Goal: Task Accomplishment & Management: Complete application form

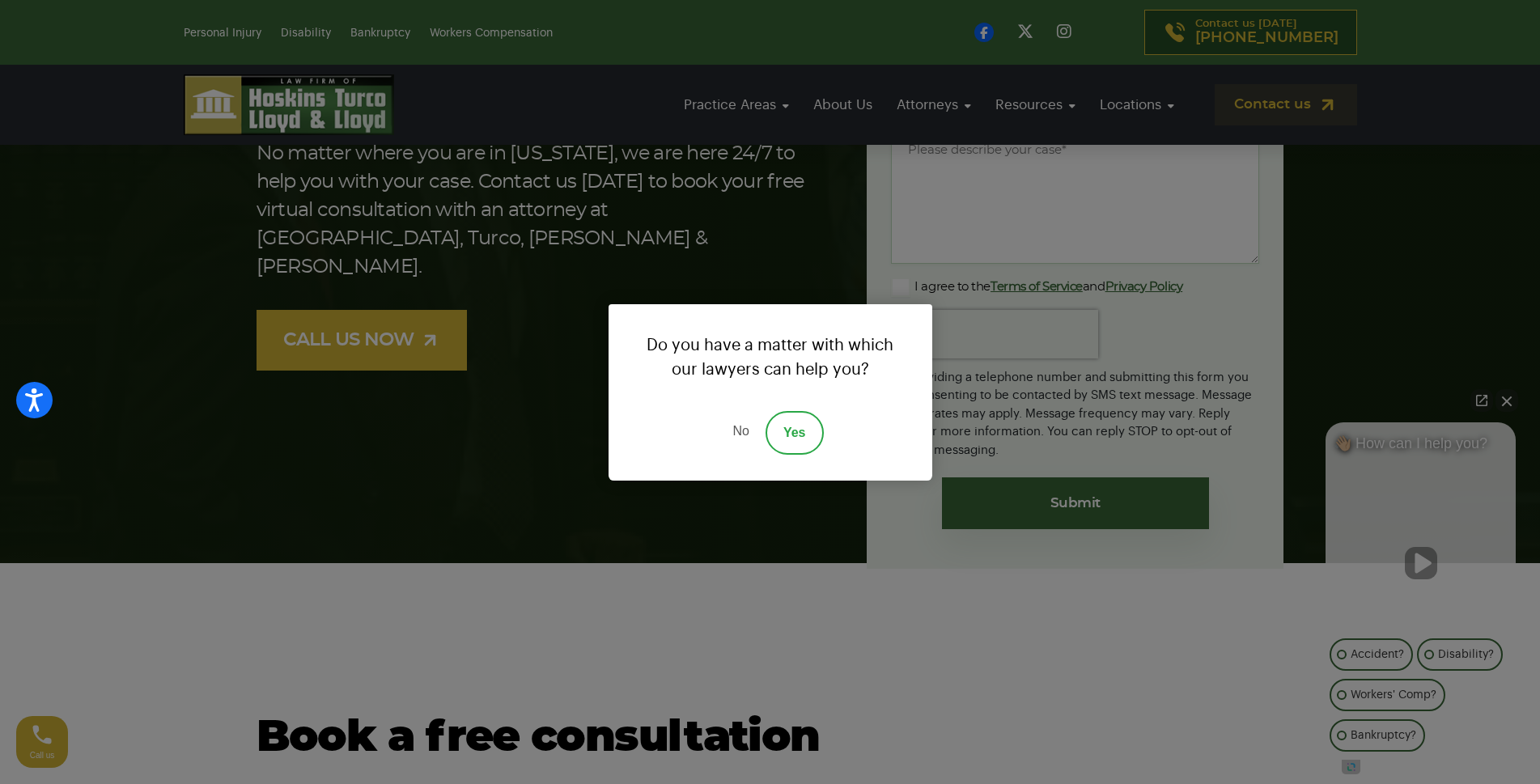
click at [797, 411] on link "Yes" at bounding box center [794, 433] width 58 height 44
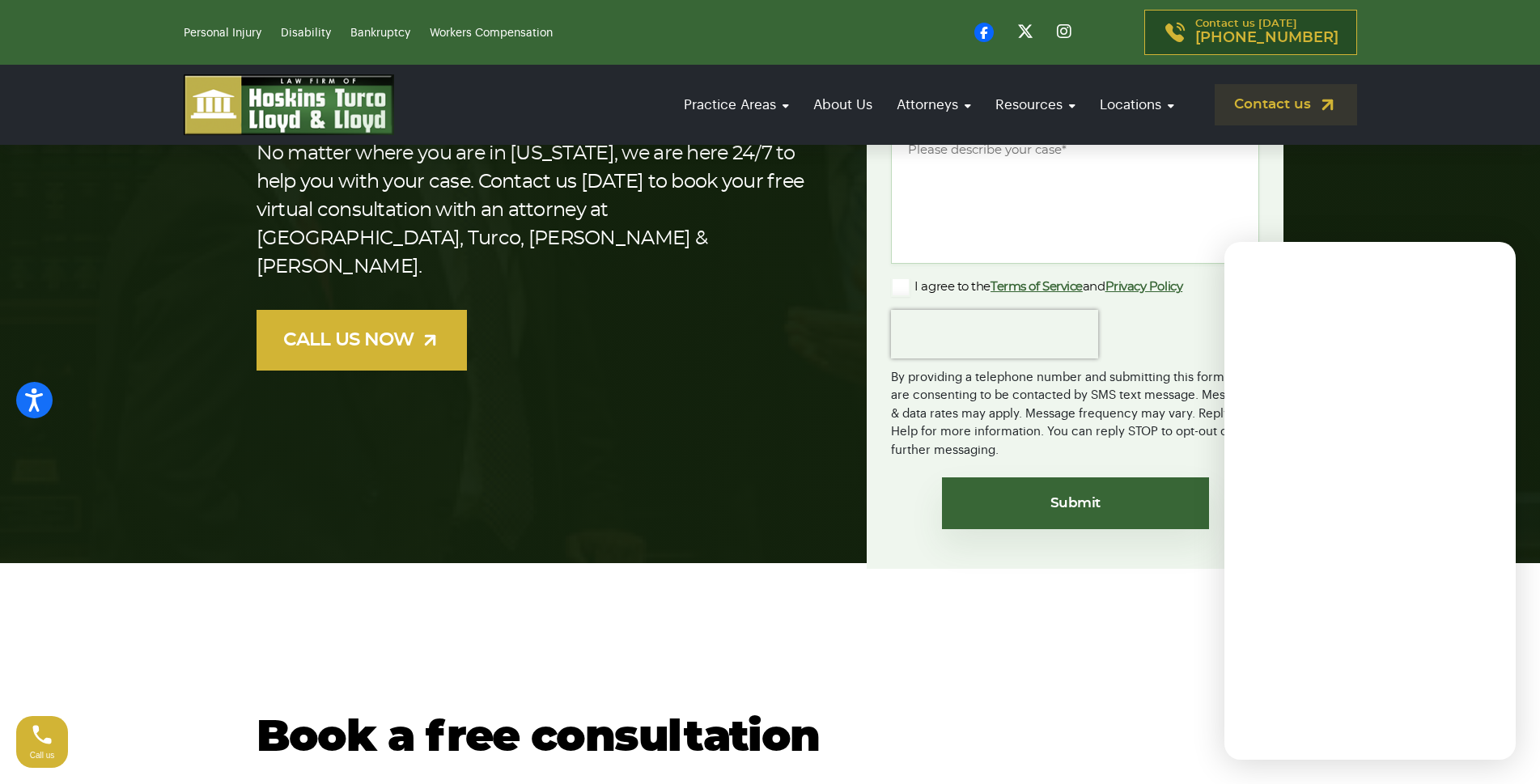
click at [759, 429] on div "Contact One Of Florida’s Most Trusted Law Firms No matter where you are in Flor…" at bounding box center [770, 218] width 1047 height 701
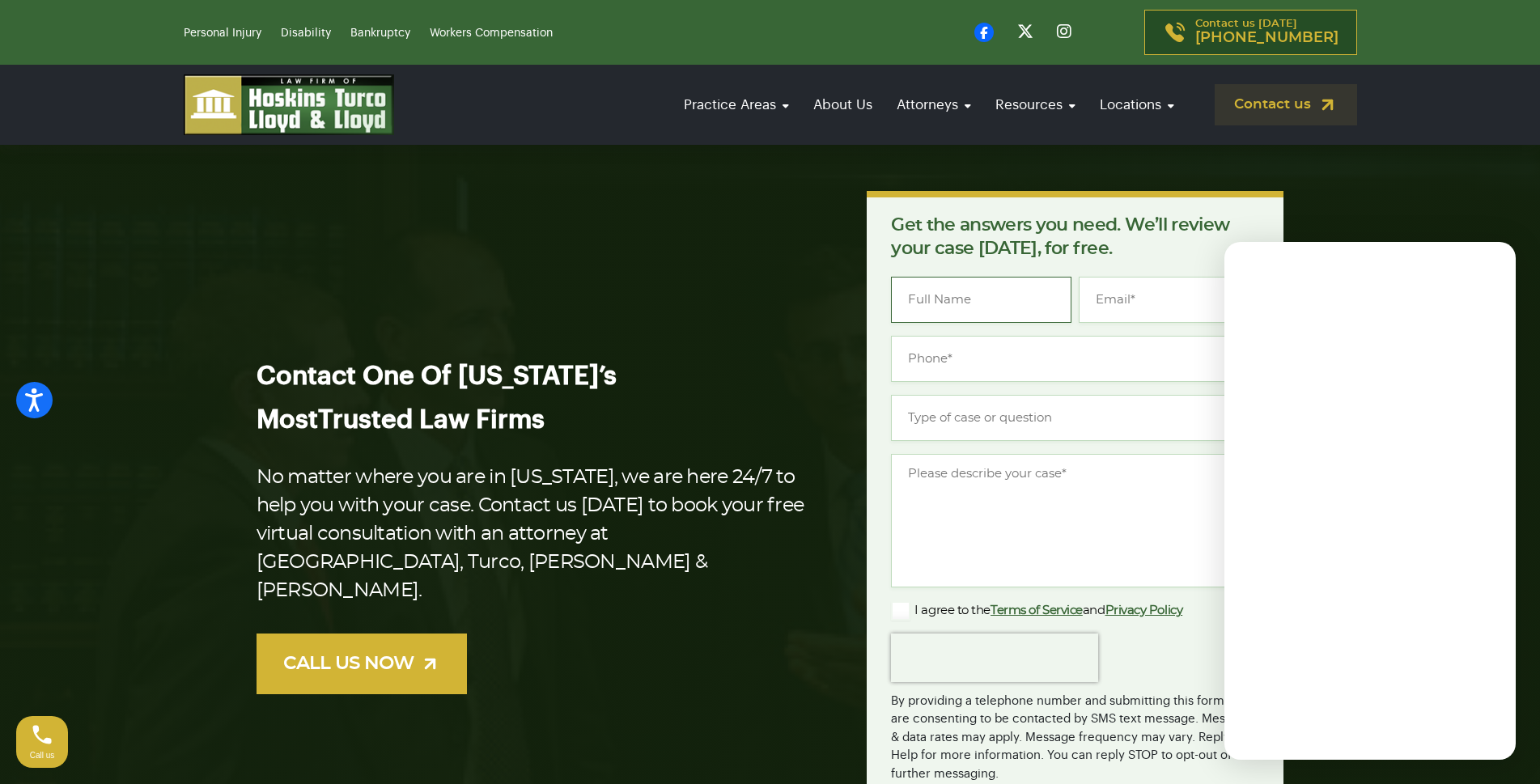
click at [980, 318] on input "Name *" at bounding box center [981, 299] width 181 height 46
type input "[PERSON_NAME]"
type input "[PERSON_NAME][EMAIL_ADDRESS][DOMAIN_NAME]"
type input "[PHONE_NUMBER]"
click at [946, 411] on input "Type of case or question *" at bounding box center [1075, 417] width 368 height 46
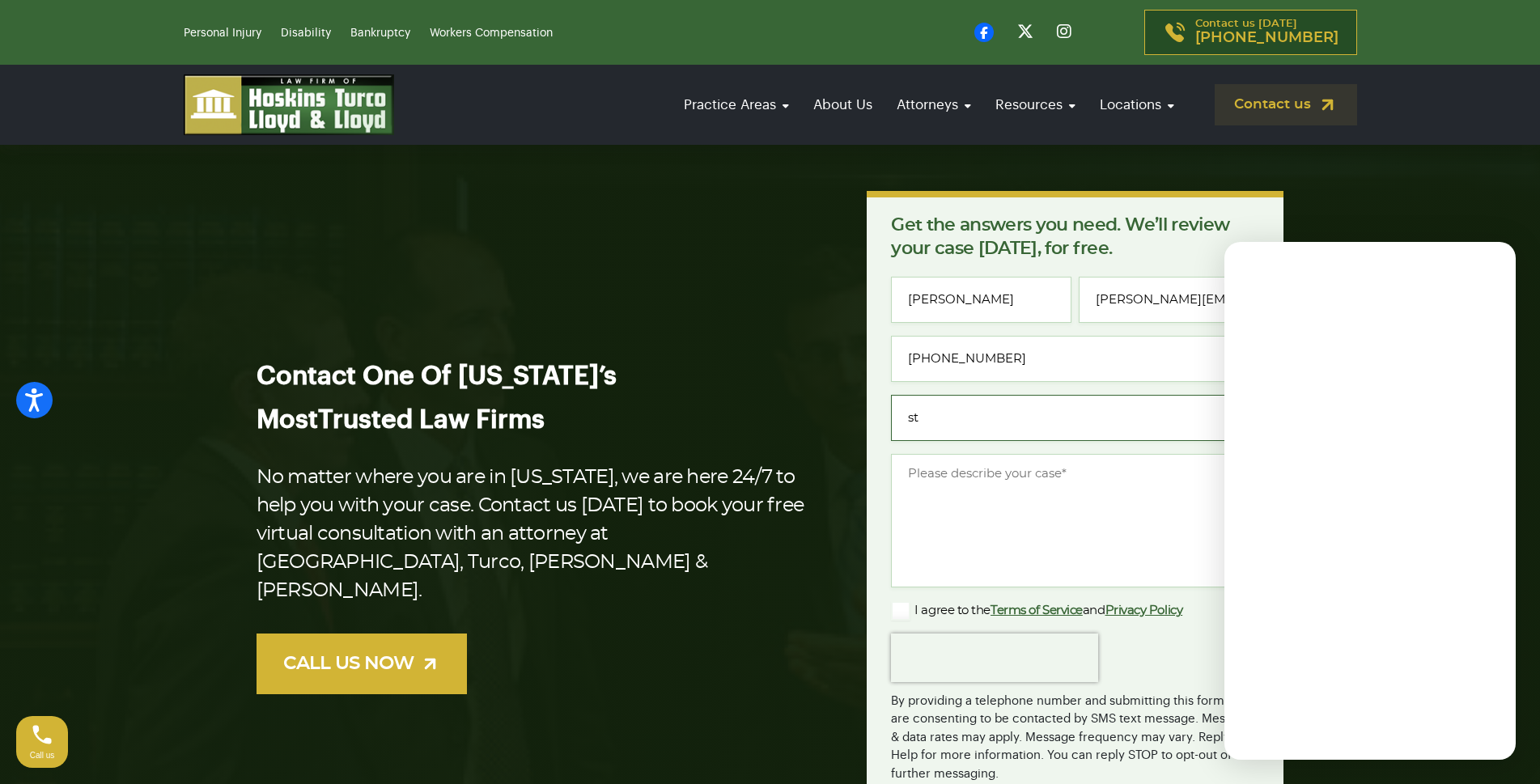
type input "st"
click at [952, 517] on textarea "Message *" at bounding box center [1075, 520] width 368 height 133
click at [958, 516] on textarea "Message *" at bounding box center [1075, 520] width 368 height 133
drag, startPoint x: 966, startPoint y: 512, endPoint x: 1005, endPoint y: 481, distance: 49.8
click at [966, 511] on textarea "Message *" at bounding box center [1075, 520] width 368 height 133
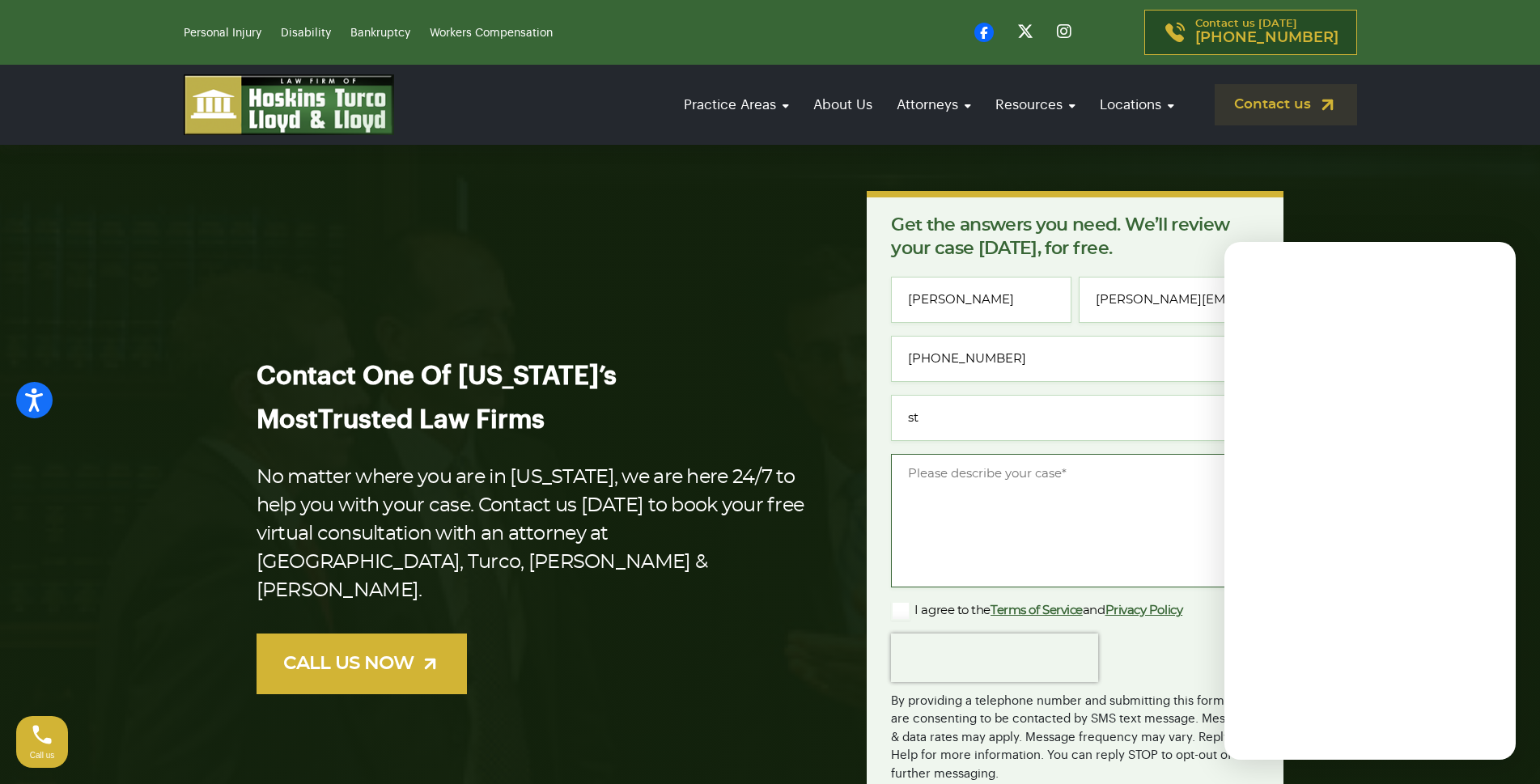
paste textarea ""I noticed you have 10 (1, 2 and 3 star) bad reviews for Hoskins Turco Lloyd & …"
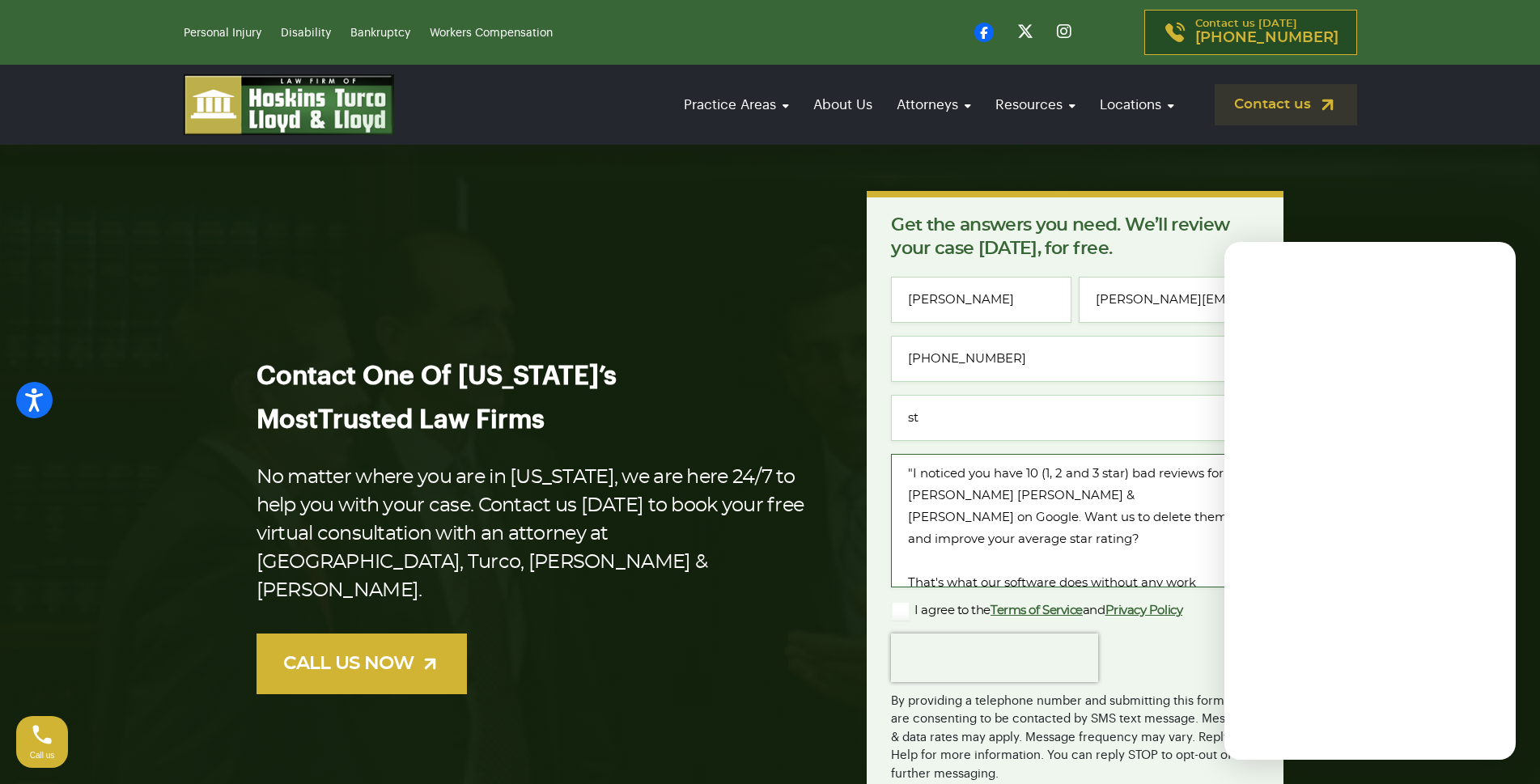
drag, startPoint x: 1037, startPoint y: 520, endPoint x: 758, endPoint y: 225, distance: 406.0
click at [750, 228] on div "Contact One Of Florida’s Most Trusted Law Firms No matter where you are in Flor…" at bounding box center [770, 541] width 1047 height 701
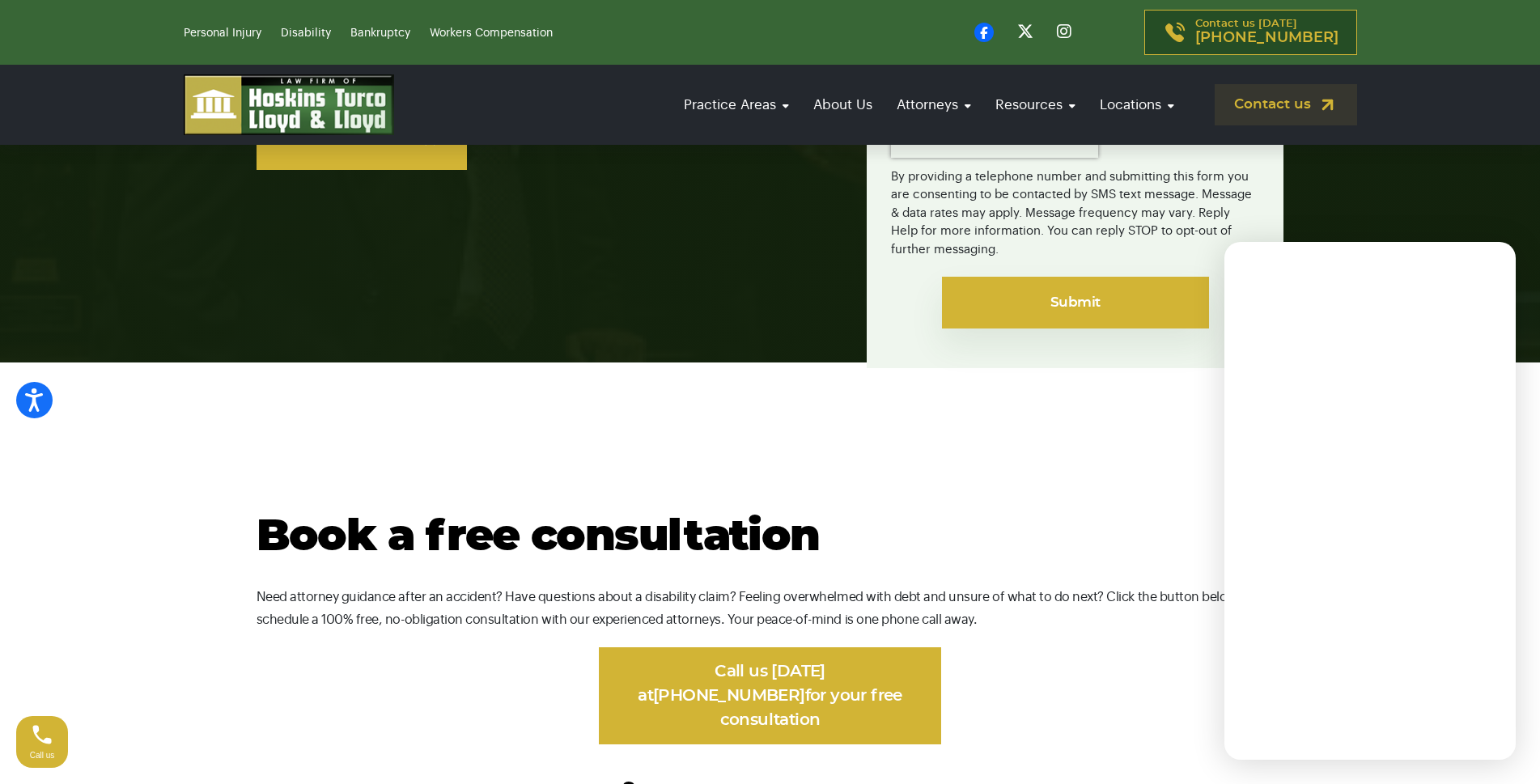
scroll to position [485, 0]
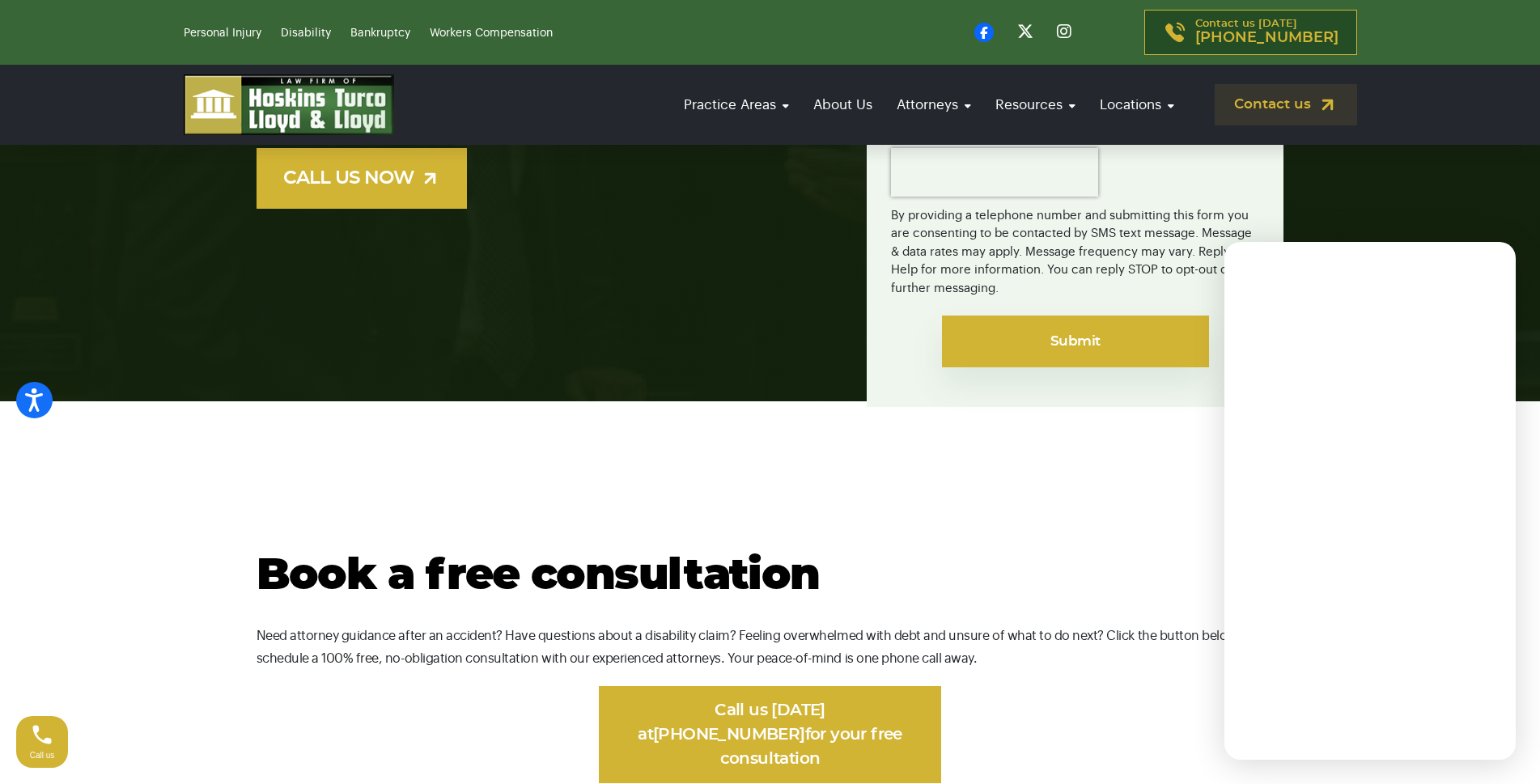
type textarea "I noticed you have 10 (1, 2 and 3 star) bad reviews for [PERSON_NAME] [PERSON_N…"
click at [1037, 328] on input "Submit" at bounding box center [1075, 341] width 267 height 52
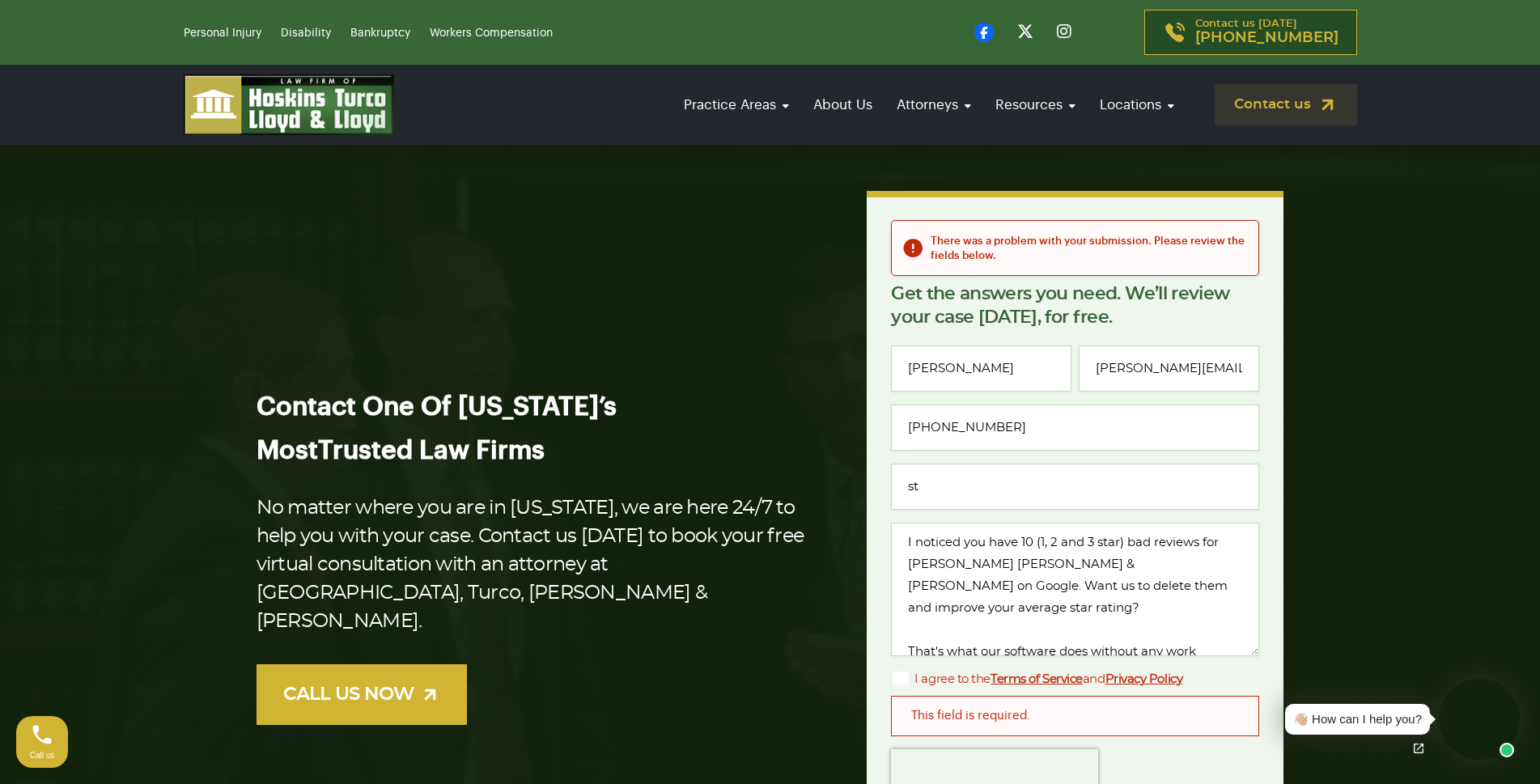
scroll to position [324, 0]
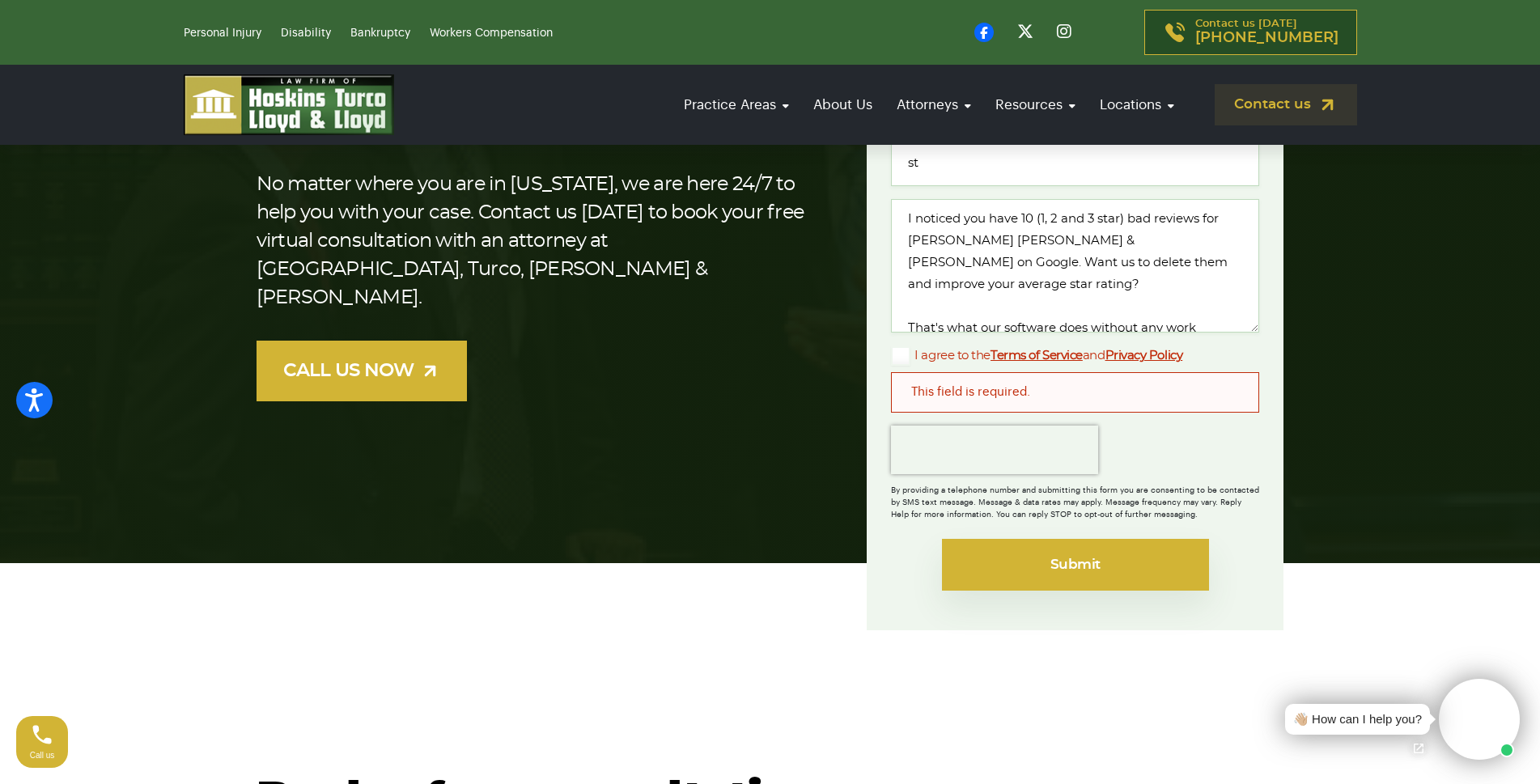
click at [1004, 550] on input "Submit" at bounding box center [1075, 564] width 267 height 52
click at [1004, 563] on input "Submit" at bounding box center [1075, 564] width 267 height 52
